Goal: Information Seeking & Learning: Learn about a topic

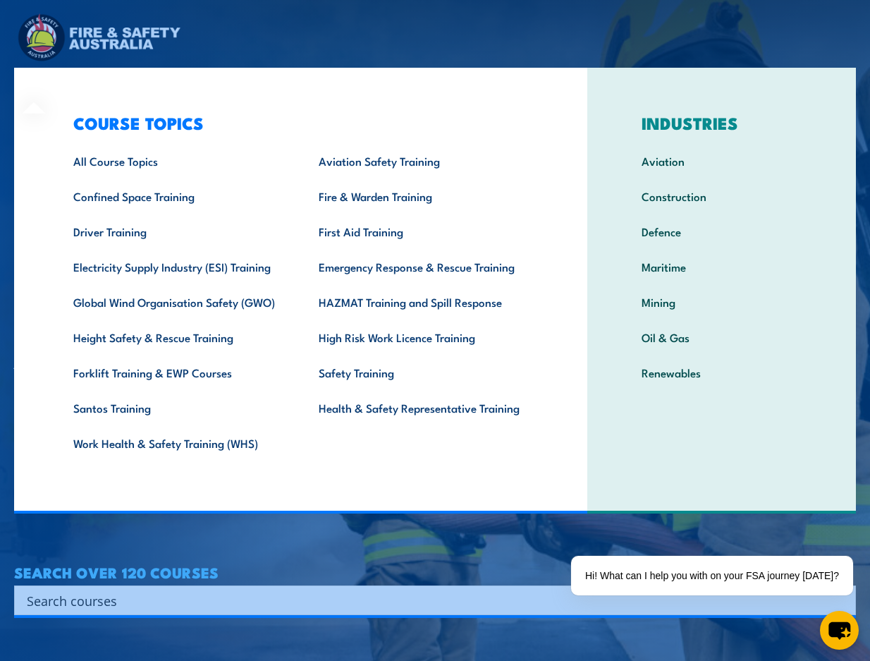
click at [32, 88] on div "COURSE TOPICS All Course Topics Aviation Safety Training Confined Space Trainin…" at bounding box center [300, 291] width 573 height 446
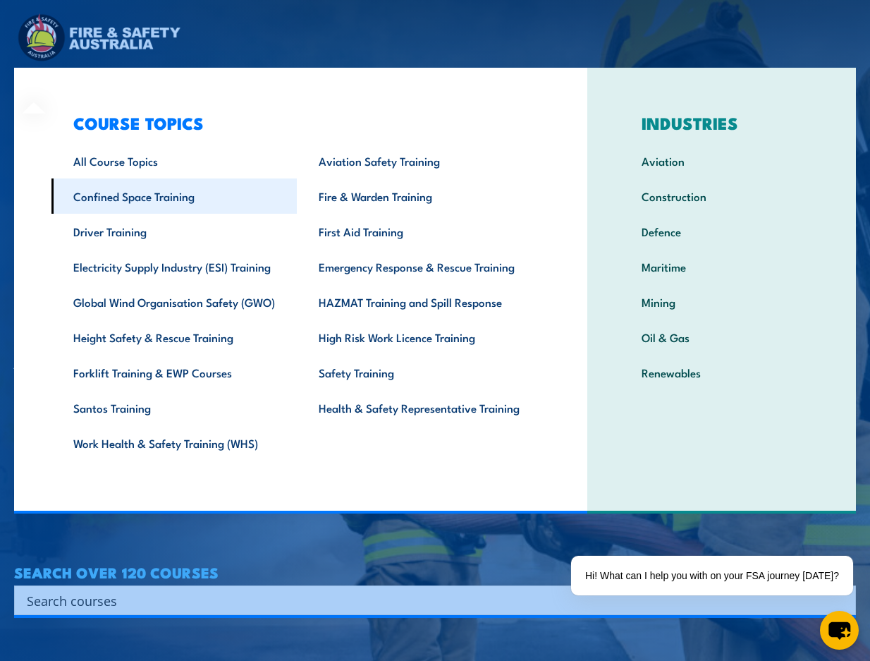
click at [110, 193] on link "Confined Space Training" at bounding box center [173, 195] width 245 height 35
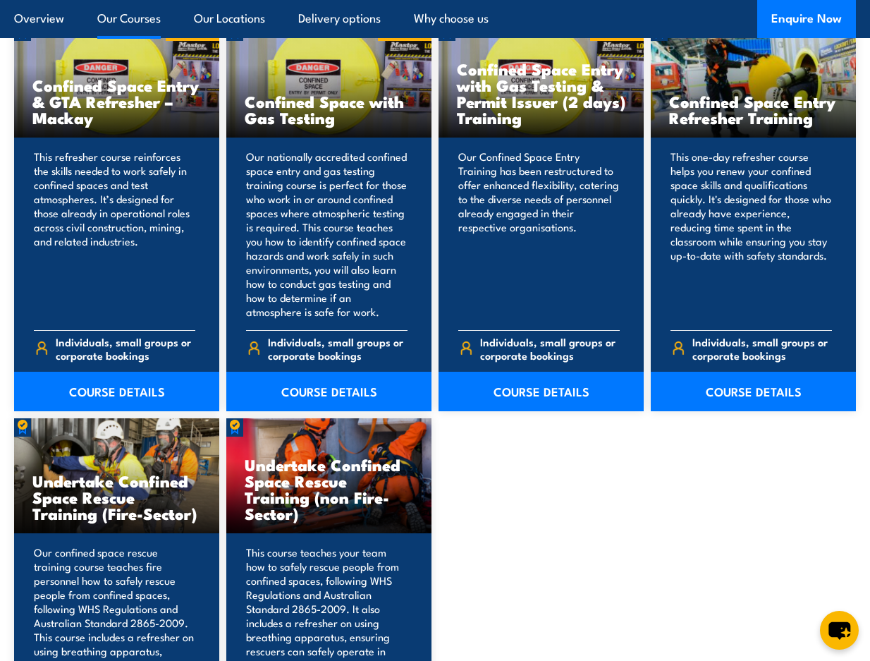
scroll to position [1057, 0]
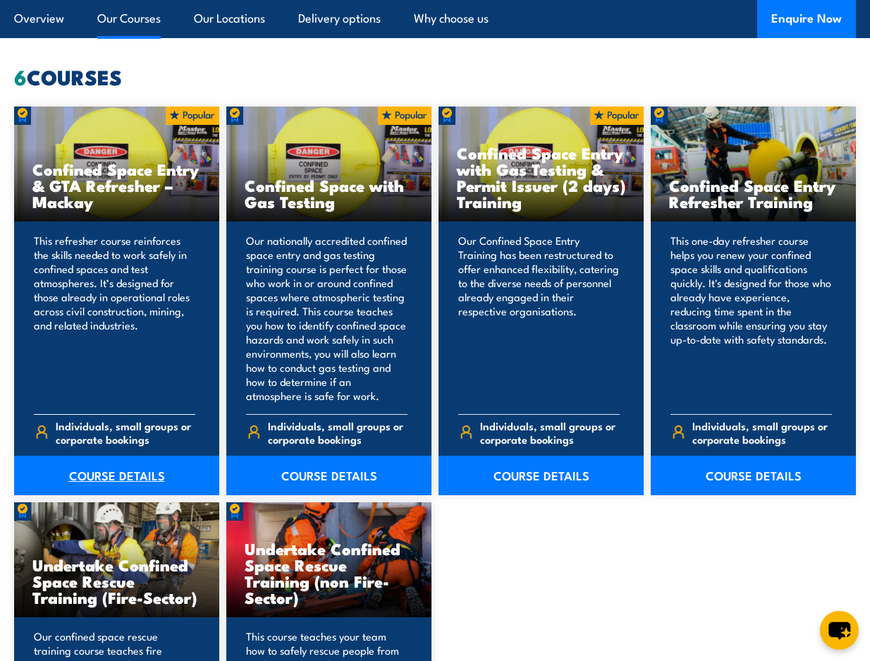
click at [109, 468] on link "COURSE DETAILS" at bounding box center [116, 474] width 205 height 39
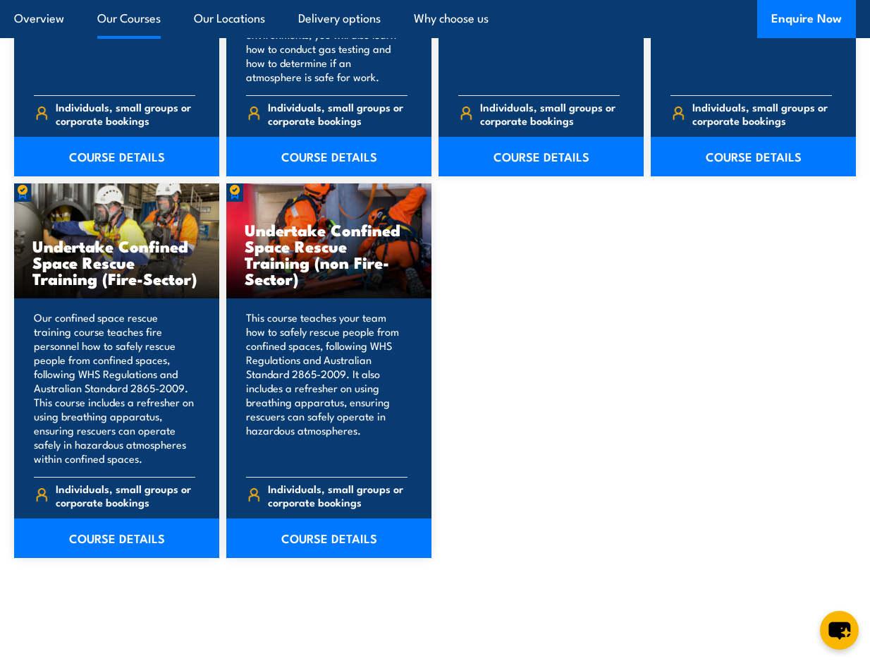
scroll to position [1377, 0]
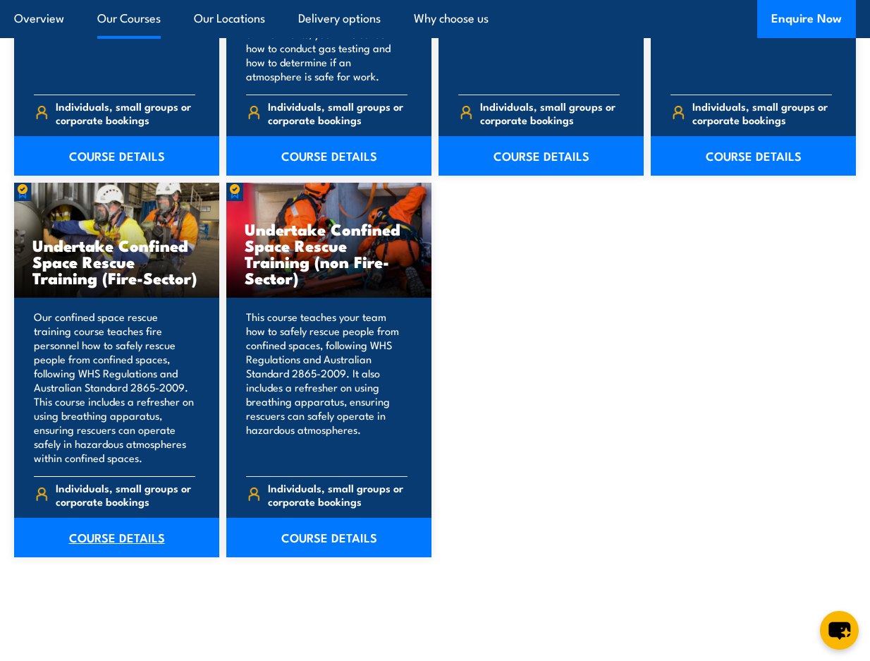
click at [143, 546] on link "COURSE DETAILS" at bounding box center [116, 536] width 205 height 39
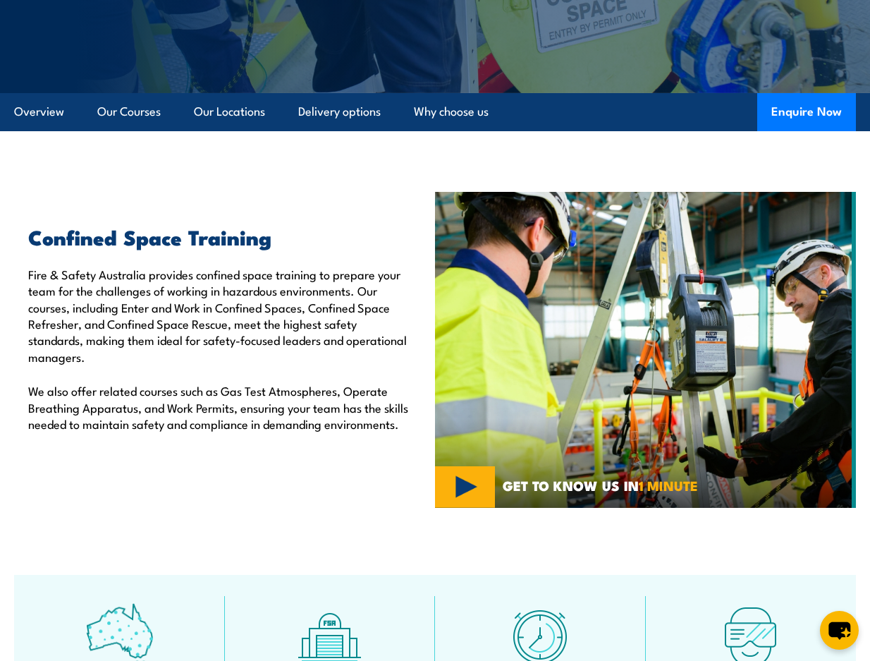
scroll to position [390, 0]
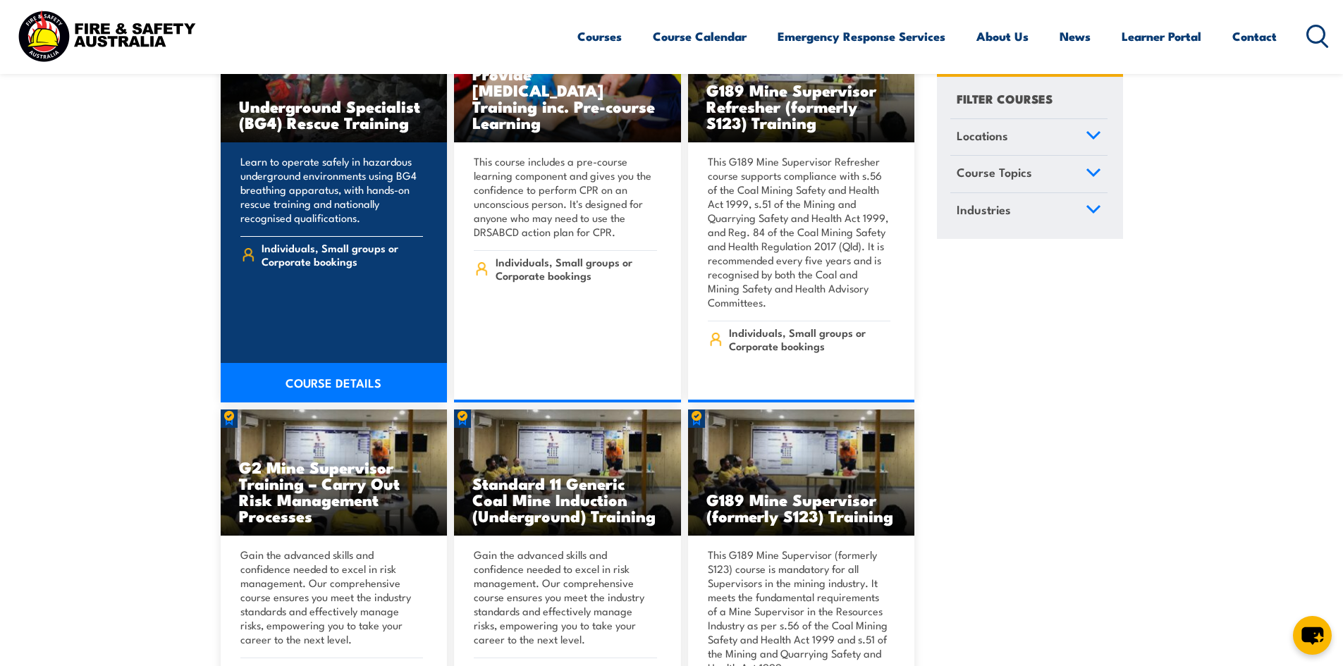
scroll to position [1621, 0]
